Goal: Information Seeking & Learning: Learn about a topic

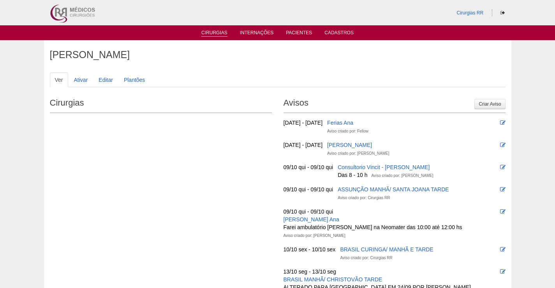
click at [216, 30] on li "Cirurgias" at bounding box center [214, 32] width 37 height 6
click at [218, 28] on ul "Cirurgias Internações Pacientes Cadastros" at bounding box center [277, 32] width 555 height 15
click at [215, 32] on link "Cirurgias" at bounding box center [214, 33] width 26 height 7
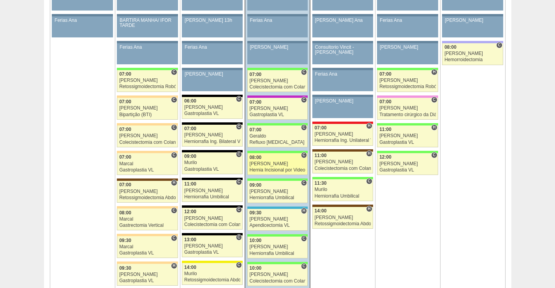
scroll to position [545, 0]
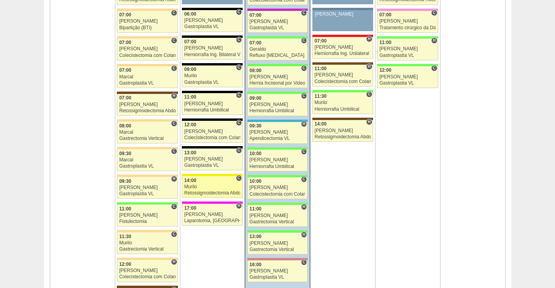
click at [213, 184] on div "Murilo" at bounding box center [212, 186] width 56 height 5
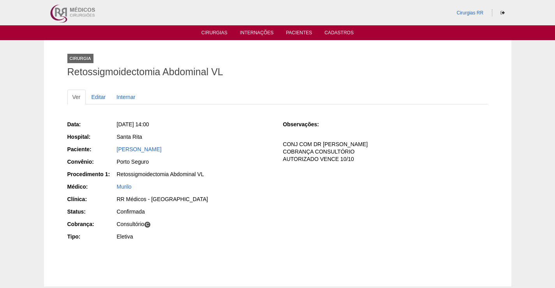
drag, startPoint x: 192, startPoint y: 145, endPoint x: 108, endPoint y: 149, distance: 83.8
click at [108, 149] on div "Paciente: BRUNA PEREIRA DA SILVA" at bounding box center [169, 150] width 205 height 10
copy div "Paciente: BRUNA PEREIRA DA SILVA"
click at [162, 150] on link "BRUNA PEREIRA DA SILVA" at bounding box center [139, 149] width 45 height 6
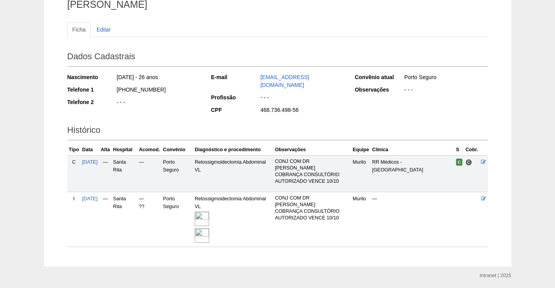
scroll to position [95, 0]
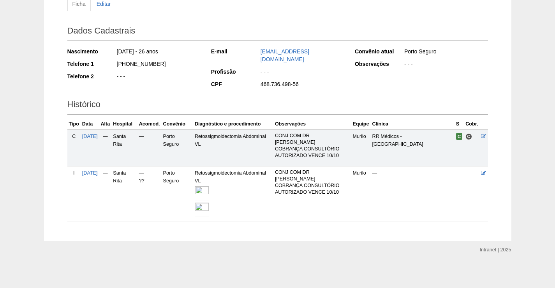
click at [209, 192] on img at bounding box center [202, 193] width 14 height 14
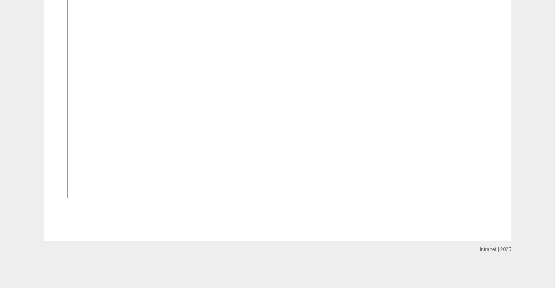
scroll to position [778, 0]
click at [271, 161] on img at bounding box center [277, 40] width 421 height 316
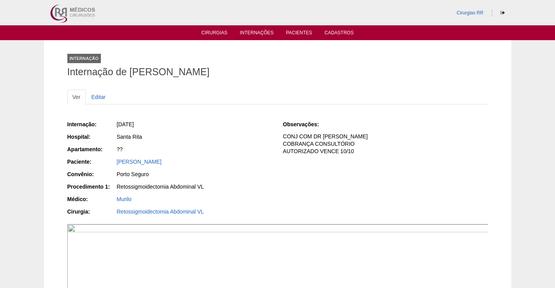
scroll to position [778, 0]
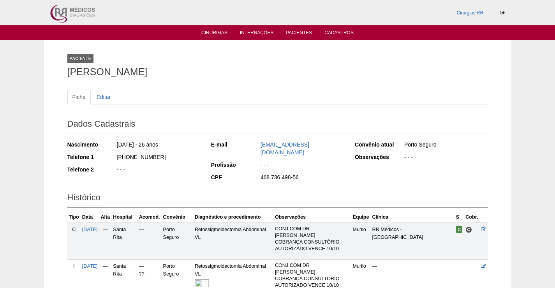
scroll to position [95, 0]
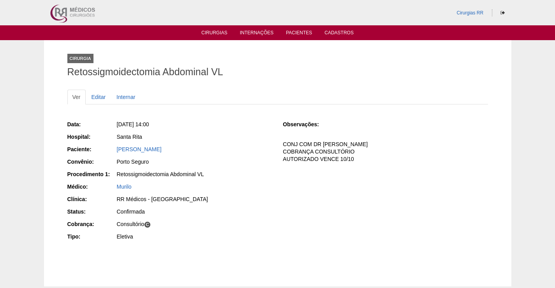
drag, startPoint x: 190, startPoint y: 147, endPoint x: 107, endPoint y: 147, distance: 83.7
click at [107, 147] on div "Paciente: [PERSON_NAME]" at bounding box center [169, 150] width 205 height 10
copy div "Paciente: [PERSON_NAME]"
